Goal: Navigation & Orientation: Go to known website

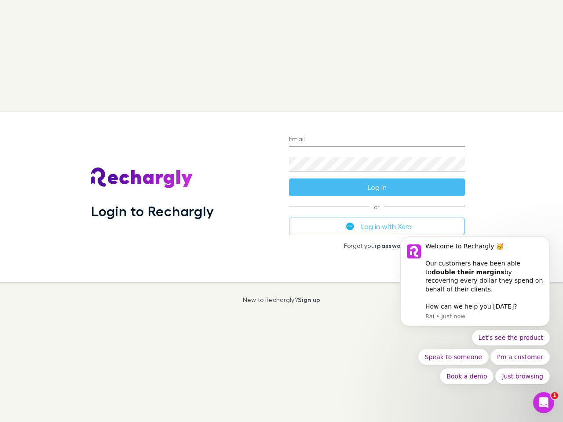
click at [281, 211] on div "Login to Rechargly" at bounding box center [183, 197] width 198 height 171
click at [377, 140] on input "Email" at bounding box center [377, 140] width 176 height 14
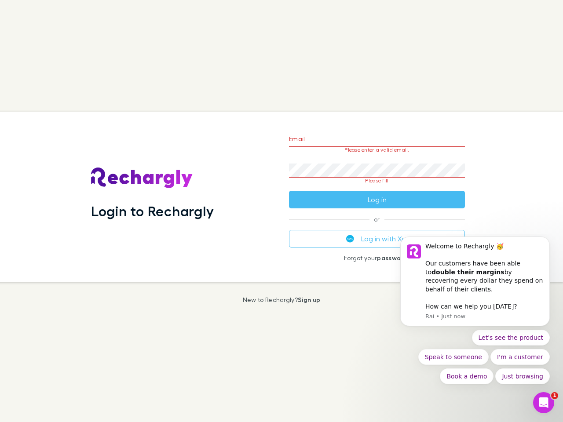
click at [377, 187] on form "Email Please enter a valid email. Password Please fill Log in" at bounding box center [377, 167] width 176 height 83
click at [377, 226] on div "Email Please enter a valid email. Password Please fill Log in or Log in with Xe…" at bounding box center [377, 197] width 190 height 171
click at [475, 286] on div "Welcome to Rechargly 🥳 ​ Our customers have been able to double their margins b…" at bounding box center [484, 268] width 118 height 52
